Goal: Find specific page/section: Find specific page/section

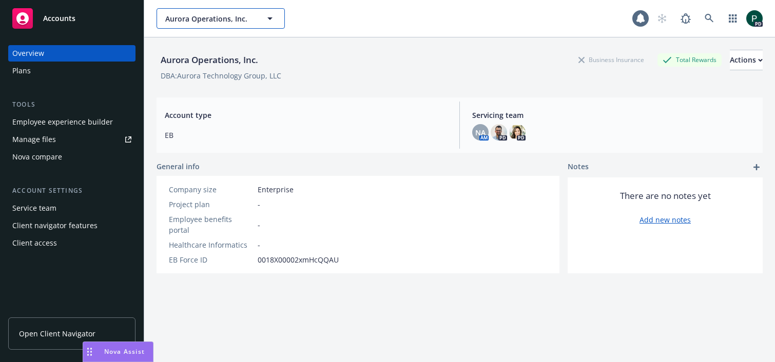
click at [256, 21] on button "Aurora Operations, Inc." at bounding box center [221, 18] width 128 height 21
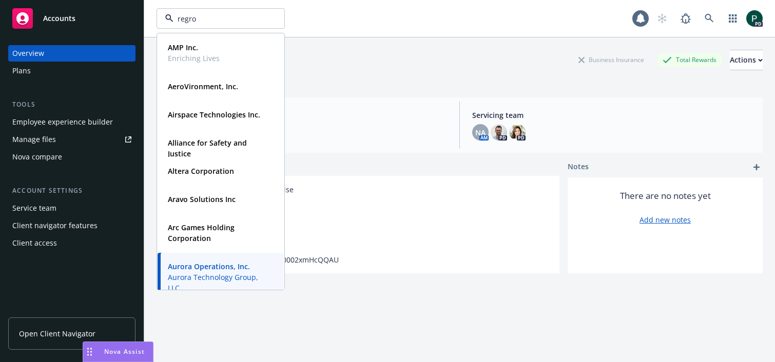
type input "regrow"
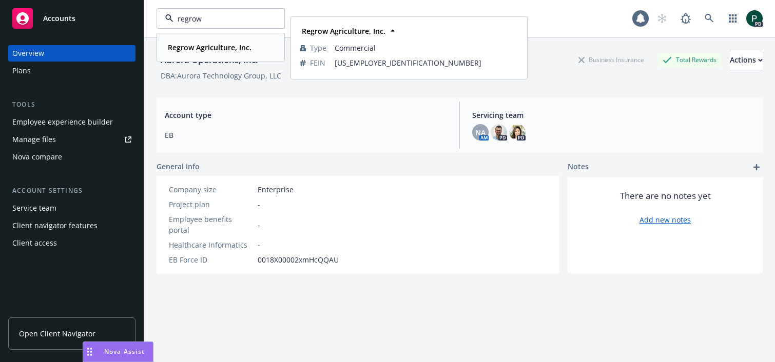
click at [234, 49] on strong "Regrow Agriculture, Inc." at bounding box center [210, 48] width 84 height 10
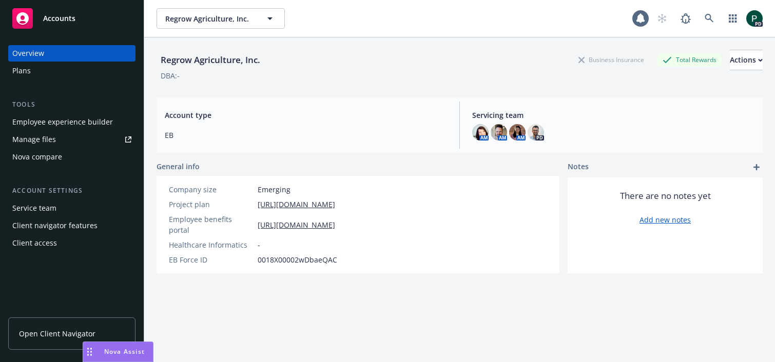
click at [37, 73] on div "Plans" at bounding box center [71, 71] width 119 height 16
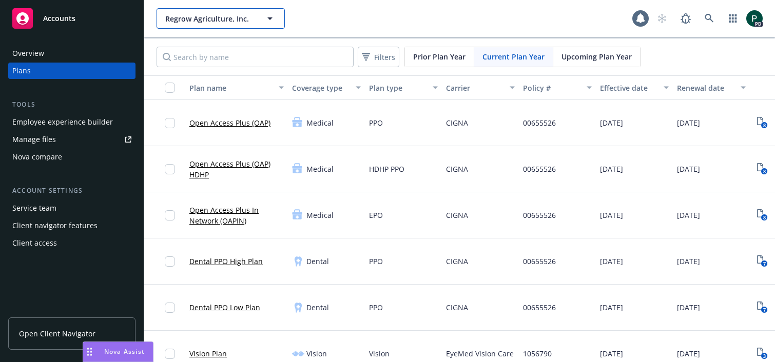
click at [253, 25] on button "Regrow Agriculture, Inc." at bounding box center [221, 18] width 128 height 21
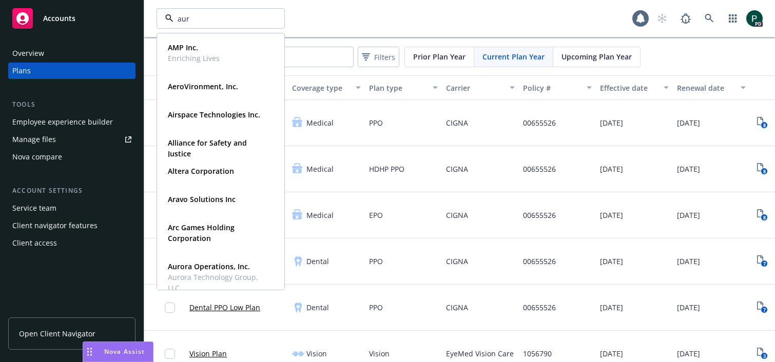
type input "auro"
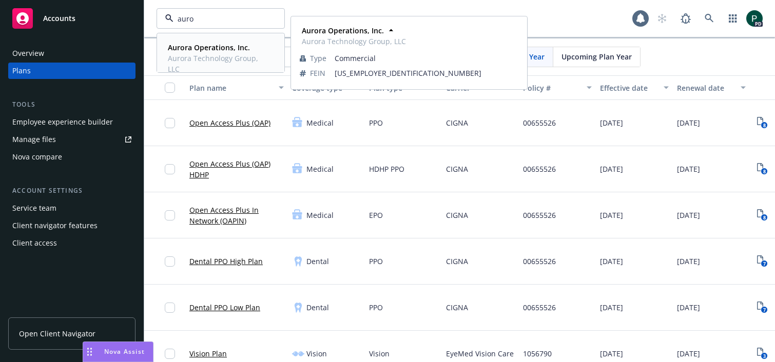
click at [211, 56] on span "Aurora Technology Group, LLC" at bounding box center [220, 64] width 104 height 22
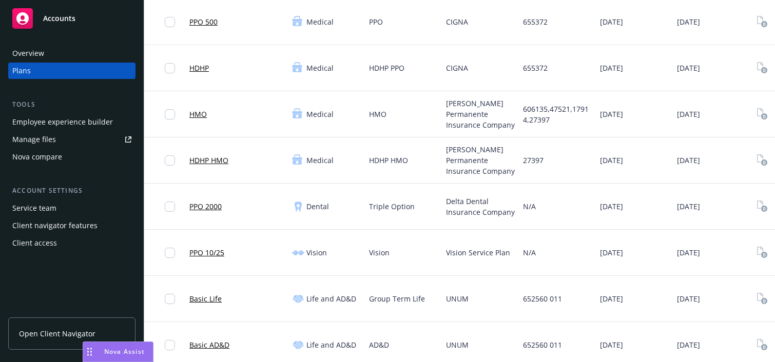
scroll to position [148, 0]
